Goal: Find specific page/section: Find specific page/section

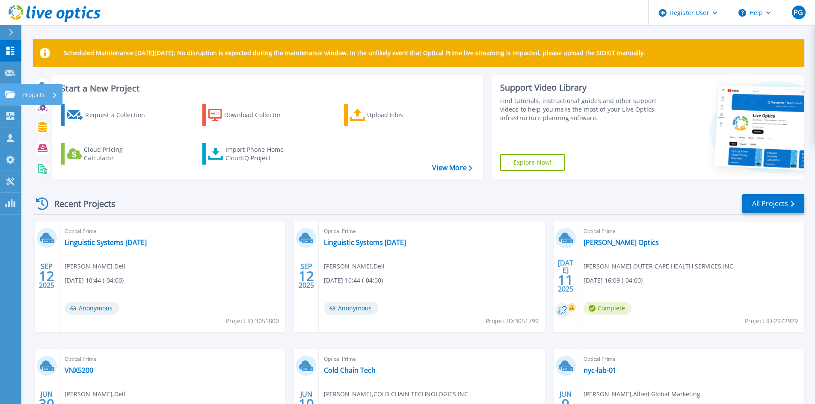
click at [15, 91] on icon at bounding box center [10, 94] width 10 height 7
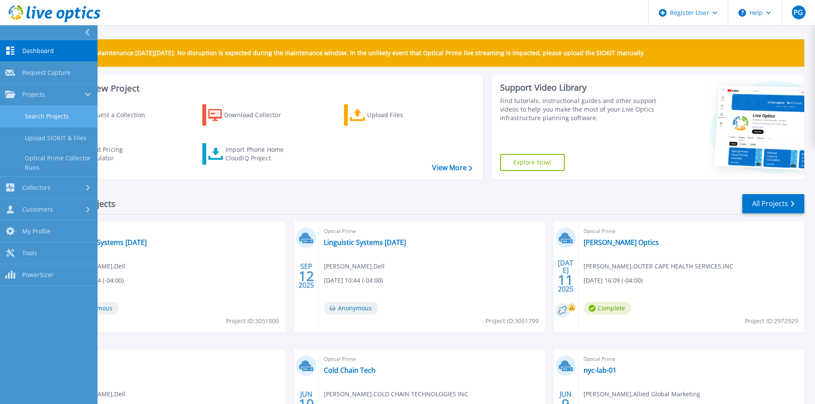
click at [66, 122] on link "Search Projects" at bounding box center [48, 117] width 97 height 22
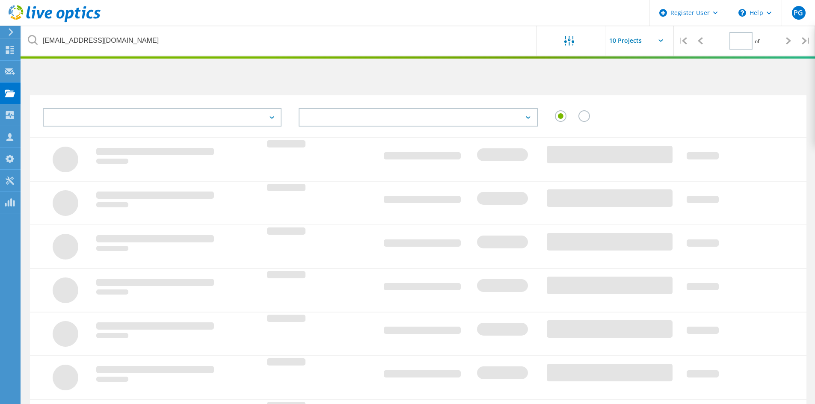
type input "1"
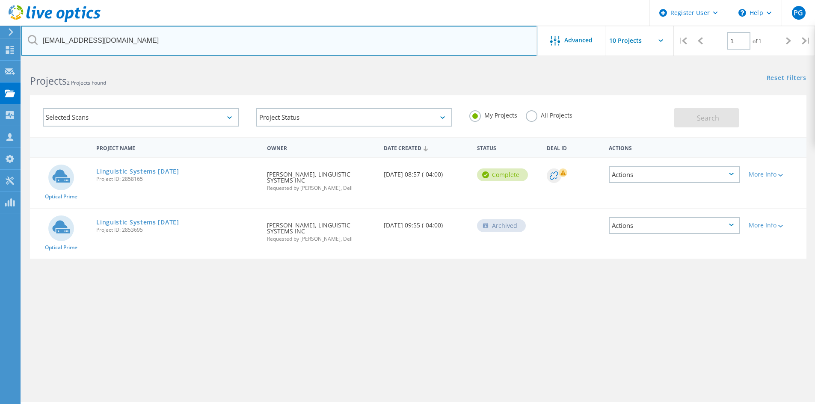
click at [109, 43] on input "[EMAIL_ADDRESS][DOMAIN_NAME]" at bounding box center [279, 41] width 516 height 30
click at [109, 43] on input "akorreshi@linguist.com" at bounding box center [279, 41] width 516 height 30
paste input "bruceheger@harpak-ulma"
type input "bruceheger@harpak-ulma.com"
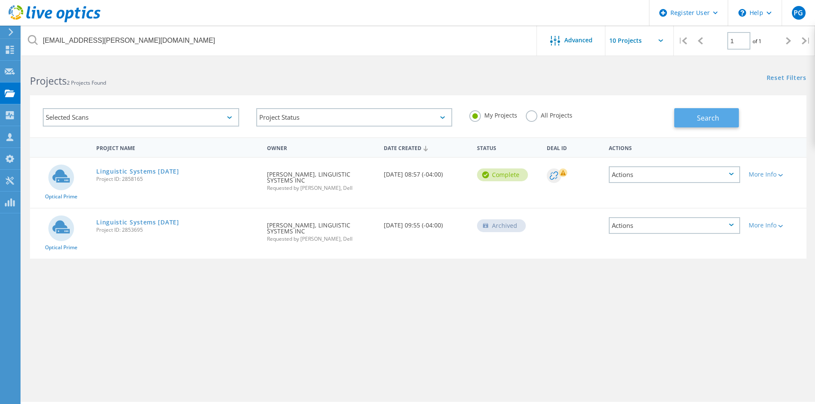
click at [707, 118] on span "Search" at bounding box center [708, 117] width 22 height 9
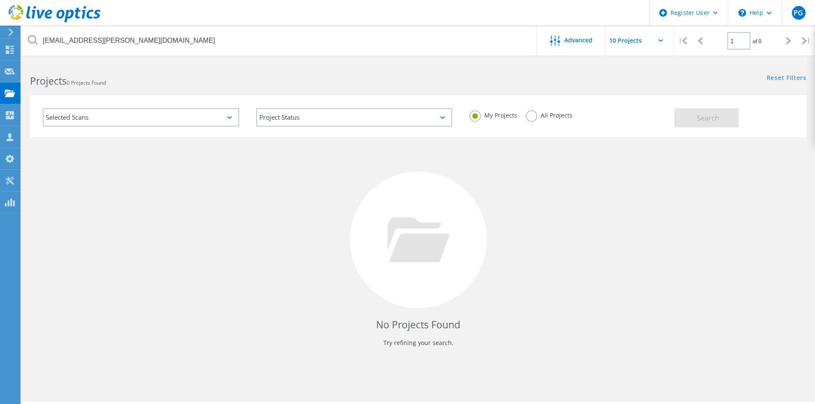
click at [535, 115] on label "All Projects" at bounding box center [549, 114] width 47 height 8
click at [0, 0] on input "All Projects" at bounding box center [0, 0] width 0 height 0
click at [705, 112] on button "Search" at bounding box center [706, 117] width 65 height 19
